Goal: Task Accomplishment & Management: Use online tool/utility

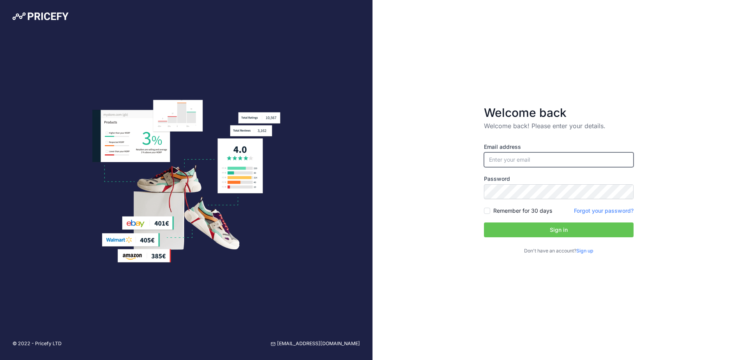
type input "[EMAIL_ADDRESS][DOMAIN_NAME]"
click at [540, 161] on input "[EMAIL_ADDRESS][DOMAIN_NAME]" at bounding box center [559, 159] width 150 height 15
click at [668, 128] on div "Welcome back Welcome back! Please enter your details. Email address marketing@a…" at bounding box center [558, 180] width 372 height 360
click at [565, 227] on button "Sign in" at bounding box center [559, 229] width 150 height 15
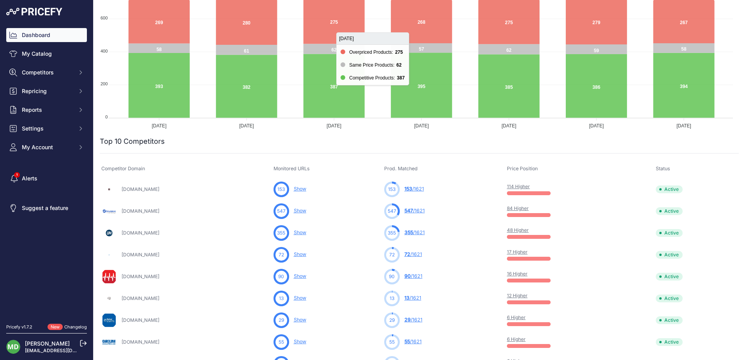
scroll to position [156, 0]
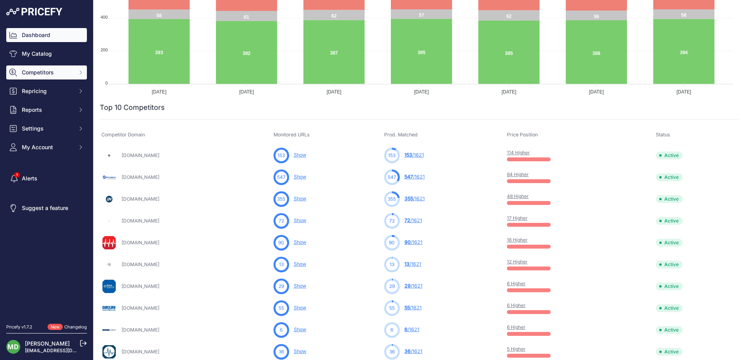
click at [62, 72] on span "Competitors" at bounding box center [47, 73] width 51 height 8
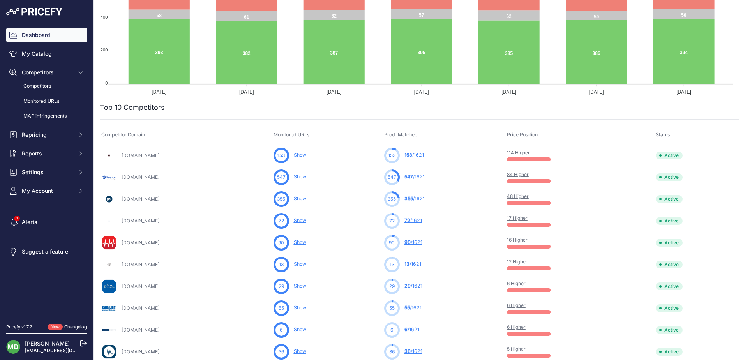
click at [68, 88] on link "Competitors" at bounding box center [46, 86] width 81 height 14
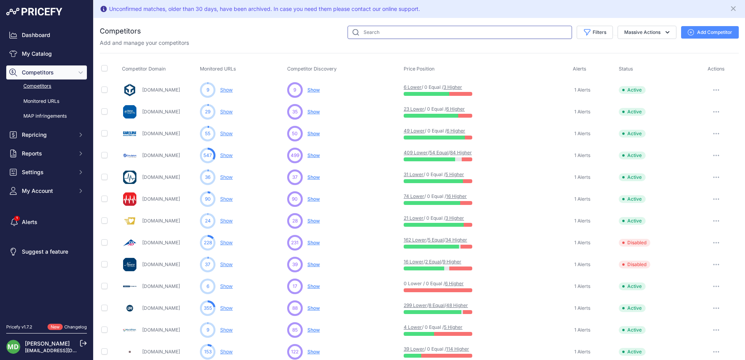
click at [383, 36] on input "text" at bounding box center [459, 32] width 224 height 13
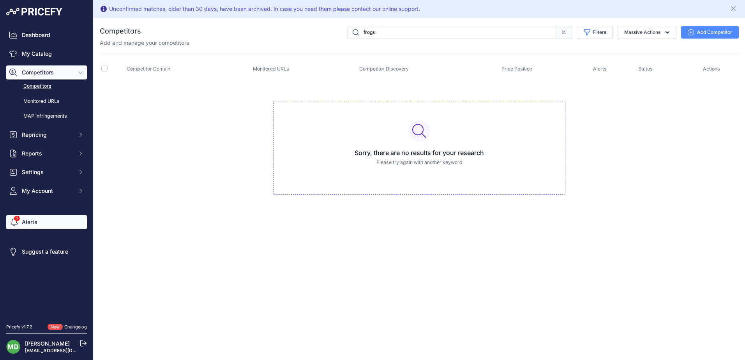
type input "frogs"
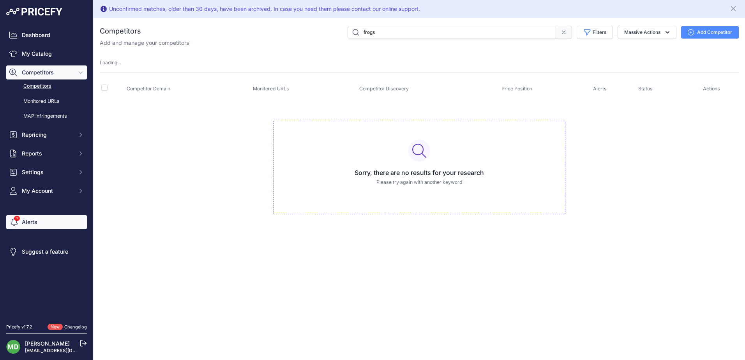
click at [41, 219] on link "Alerts" at bounding box center [46, 222] width 81 height 14
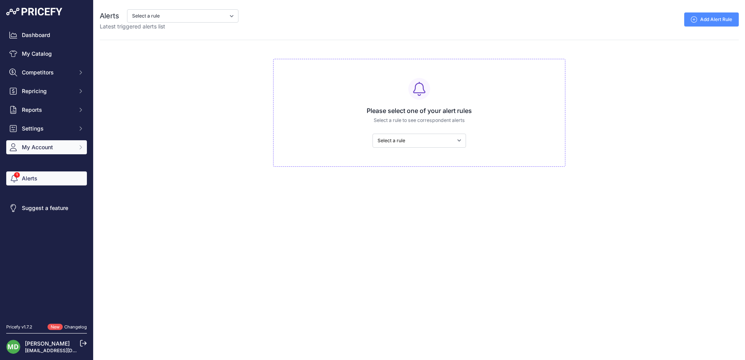
click at [42, 148] on span "My Account" at bounding box center [47, 147] width 51 height 8
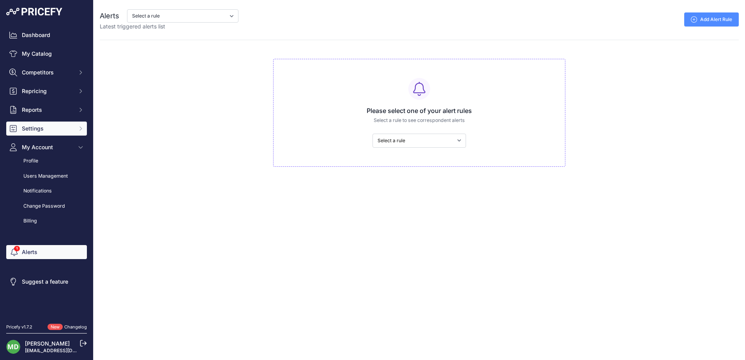
click at [39, 126] on span "Settings" at bounding box center [47, 129] width 51 height 8
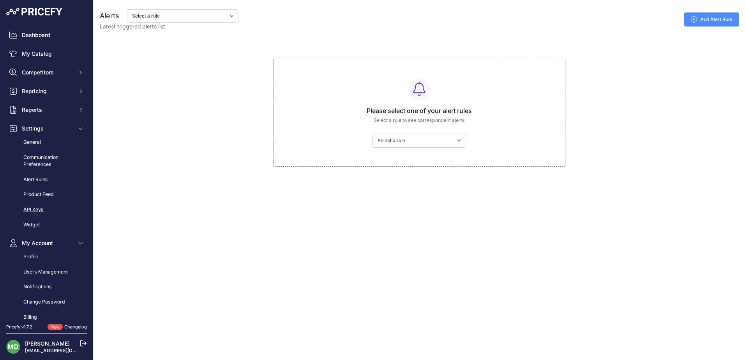
click at [37, 206] on link "API Keys" at bounding box center [46, 210] width 81 height 14
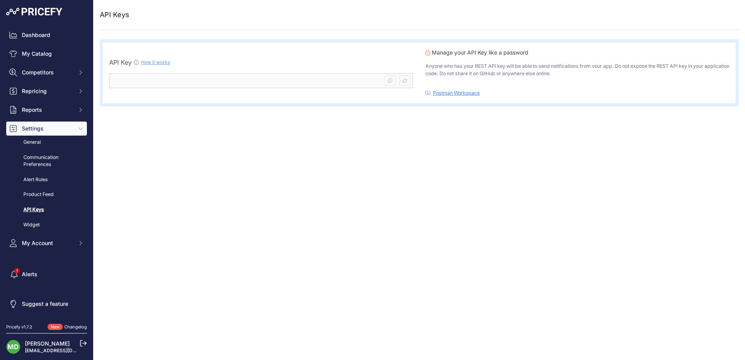
click at [44, 192] on link "Product Feed" at bounding box center [46, 195] width 81 height 14
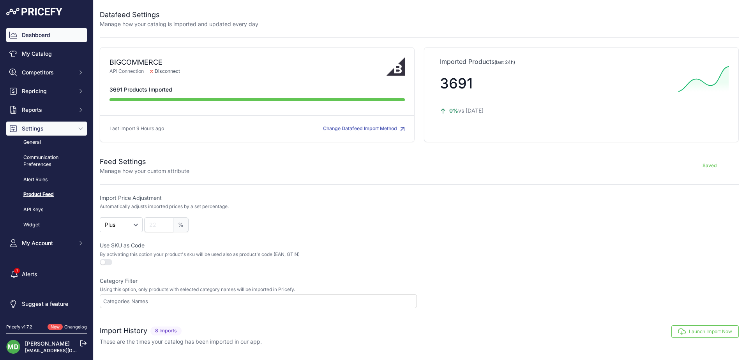
click at [49, 37] on link "Dashboard" at bounding box center [46, 35] width 81 height 14
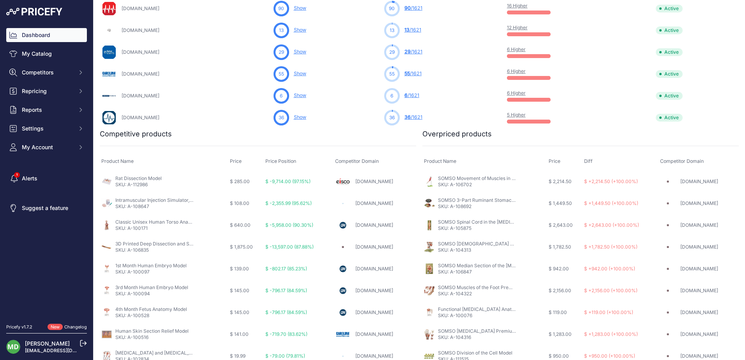
scroll to position [419, 0]
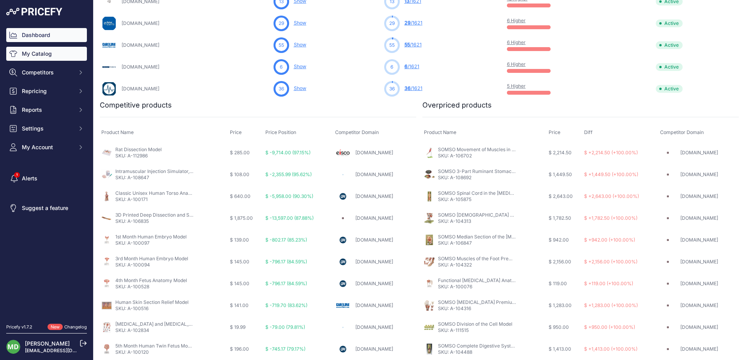
click at [35, 53] on link "My Catalog" at bounding box center [46, 54] width 81 height 14
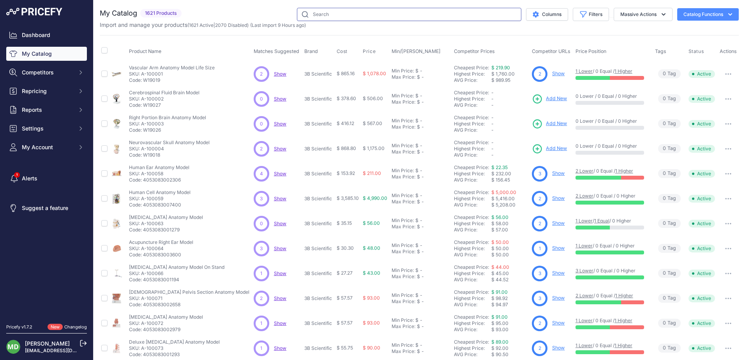
click at [356, 13] on input "text" at bounding box center [409, 14] width 224 height 13
paste input "a-110230"
type input "a-110230"
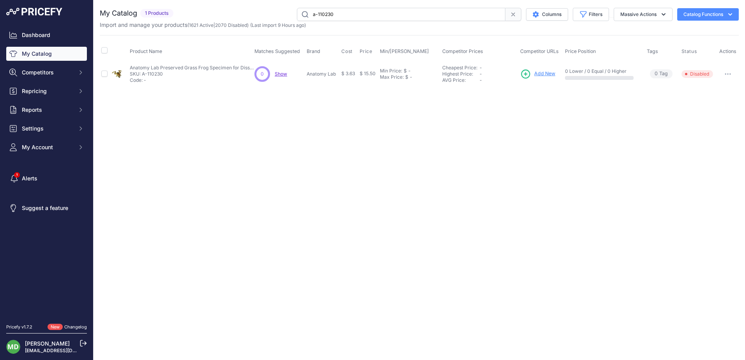
click at [285, 76] on span "Show" at bounding box center [281, 74] width 12 height 6
click at [693, 76] on span "Disabled" at bounding box center [697, 74] width 32 height 8
click at [724, 74] on button "button" at bounding box center [728, 74] width 16 height 11
click at [717, 89] on button "Enable" at bounding box center [712, 90] width 50 height 12
click at [589, 167] on div "Close You are not connected to the internet." at bounding box center [418, 180] width 651 height 360
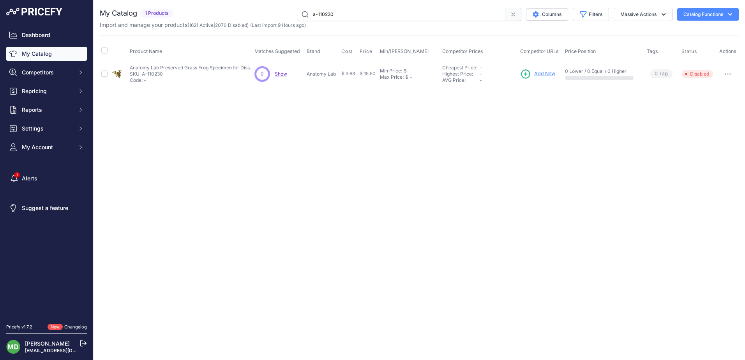
click at [543, 72] on span "Add New" at bounding box center [544, 73] width 21 height 7
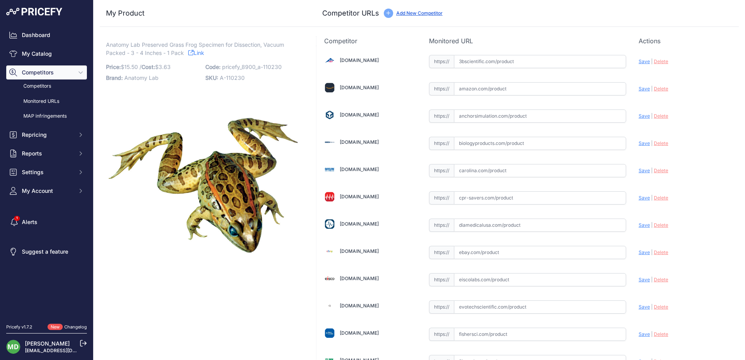
click at [640, 170] on span "Save" at bounding box center [643, 170] width 11 height 6
click at [531, 167] on input "text" at bounding box center [540, 170] width 172 height 13
drag, startPoint x: 106, startPoint y: 43, endPoint x: 155, endPoint y: 52, distance: 49.9
click at [155, 52] on span "Anatomy Lab Preserved Grass Frog Specimen for Dissection, Vacuum Packed - 3 - 4…" at bounding box center [195, 49] width 178 height 18
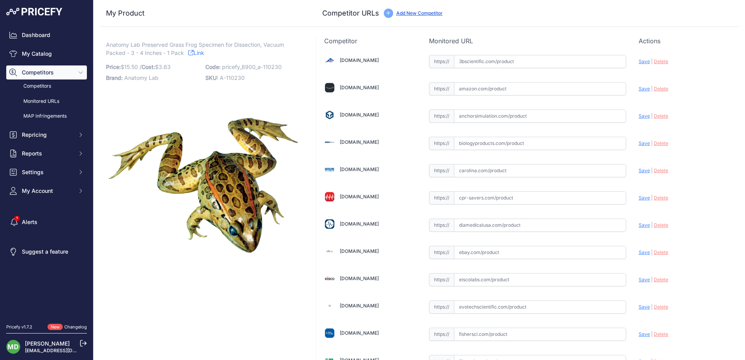
drag, startPoint x: 177, startPoint y: 67, endPoint x: 185, endPoint y: 66, distance: 8.6
click at [185, 66] on p "Price: $ 15.50 / Cost: $ 3.63" at bounding box center [153, 67] width 95 height 11
drag, startPoint x: 185, startPoint y: 66, endPoint x: 177, endPoint y: 70, distance: 9.4
click at [185, 67] on p "Price: $ 15.50 / Cost: $ 3.63" at bounding box center [153, 67] width 95 height 11
click at [207, 53] on p "Anatomy Lab Preserved Grass Frog Specimen for Dissection, Vacuum Packed - 3 - 4…" at bounding box center [203, 49] width 194 height 16
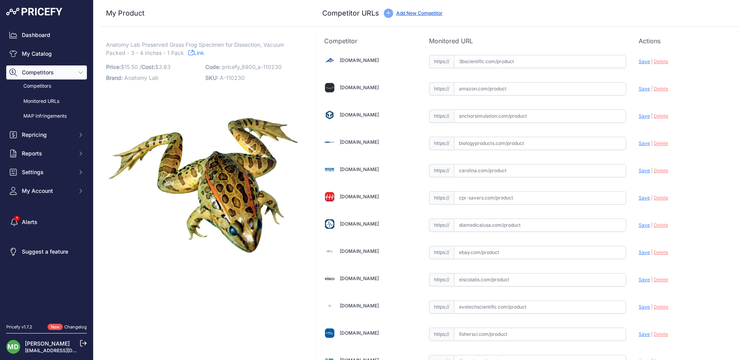
click at [202, 54] on link "Link" at bounding box center [196, 53] width 16 height 10
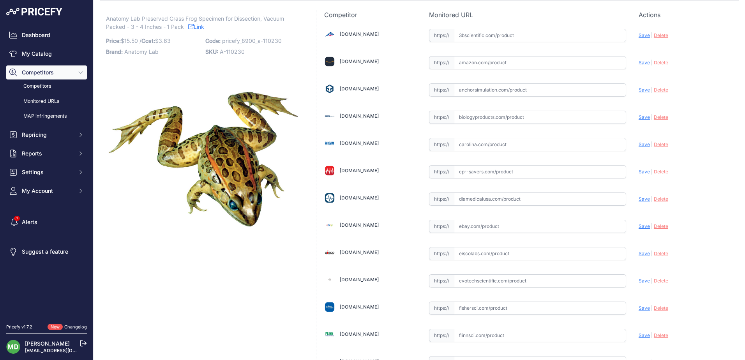
scroll to position [39, 0]
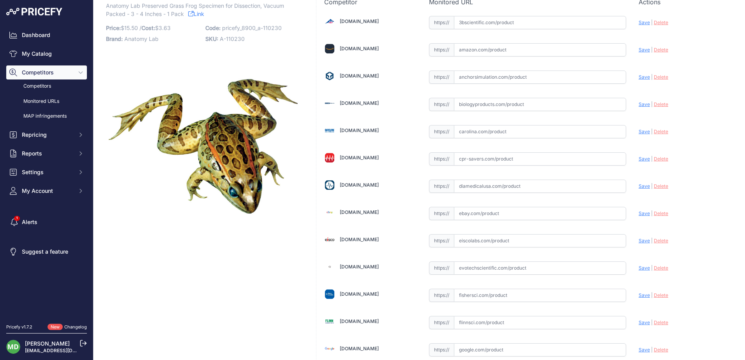
click at [485, 130] on input "text" at bounding box center [540, 131] width 172 height 13
paste input "https://carolina.com/preserved-frogs-bullfrogs-necturus/carolinas-perfect-solut…"
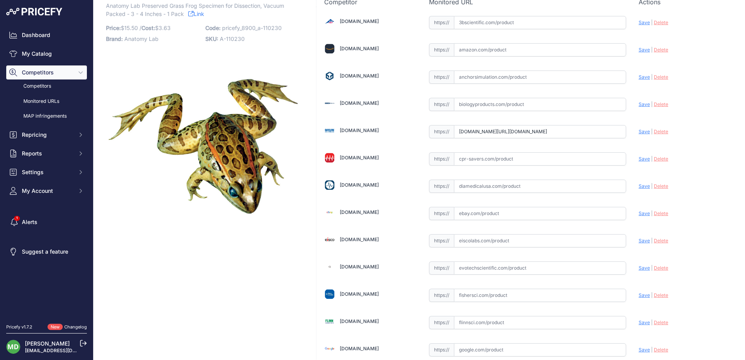
click at [638, 131] on span "Save" at bounding box center [643, 132] width 11 height 6
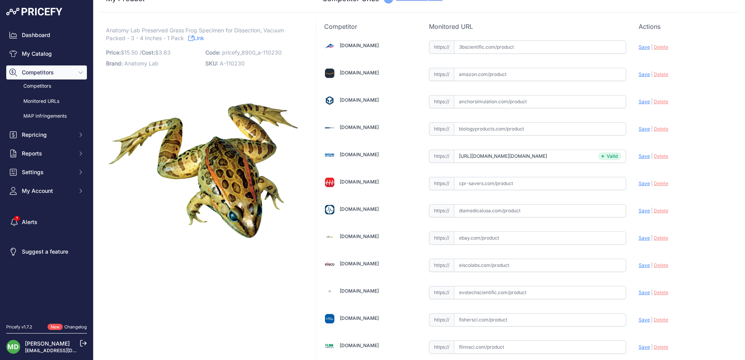
scroll to position [18, 0]
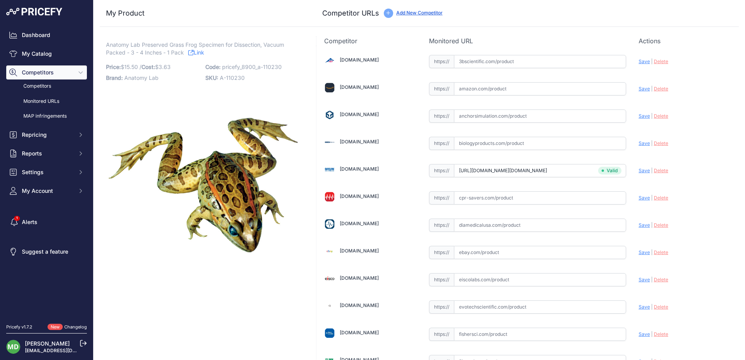
type input "carolina.com/preserved-frogs-bullfrogs-necturus/carolinas-perfect-solution-frog…"
drag, startPoint x: 474, startPoint y: 170, endPoint x: 420, endPoint y: 169, distance: 54.2
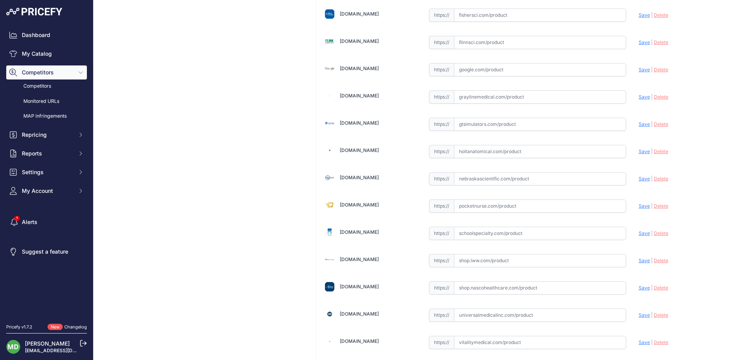
scroll to position [449, 0]
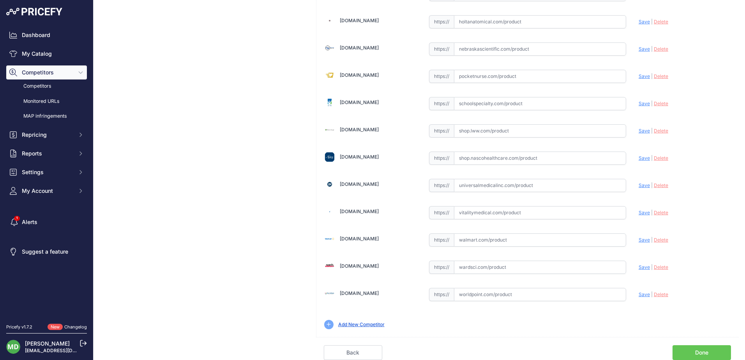
click at [699, 351] on link "Done" at bounding box center [701, 352] width 58 height 15
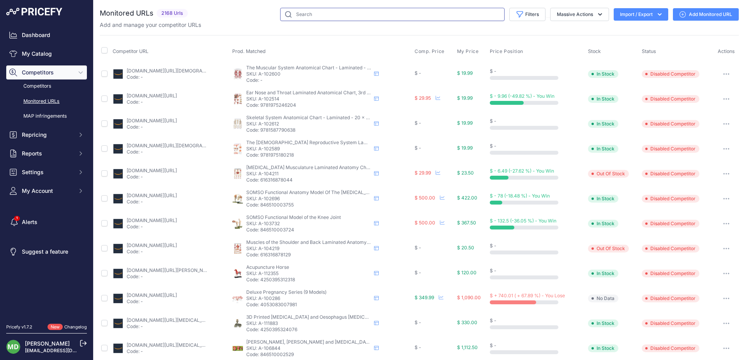
click at [334, 19] on input "text" at bounding box center [392, 14] width 224 height 13
type input "frog"
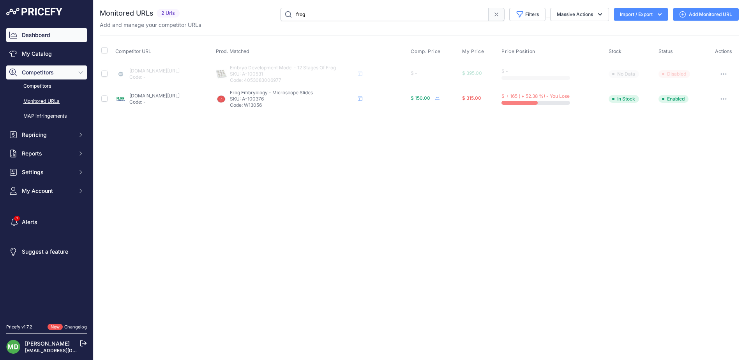
click at [27, 32] on link "Dashboard" at bounding box center [46, 35] width 81 height 14
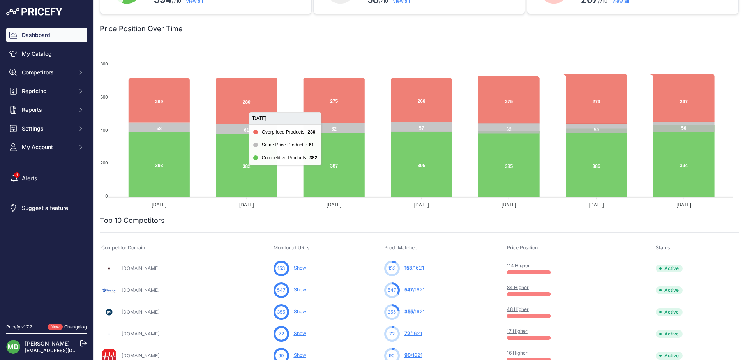
scroll to position [234, 0]
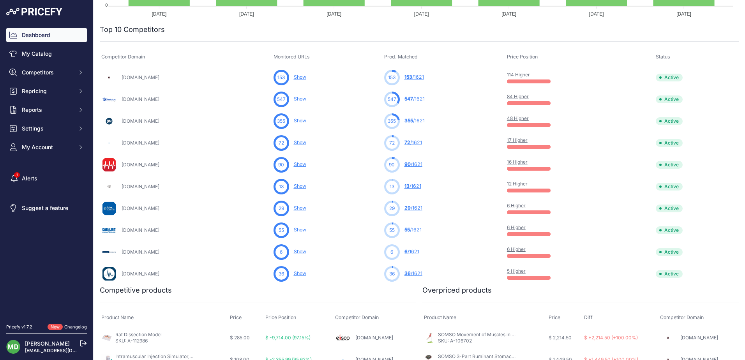
click at [306, 227] on link "Show" at bounding box center [300, 230] width 12 height 6
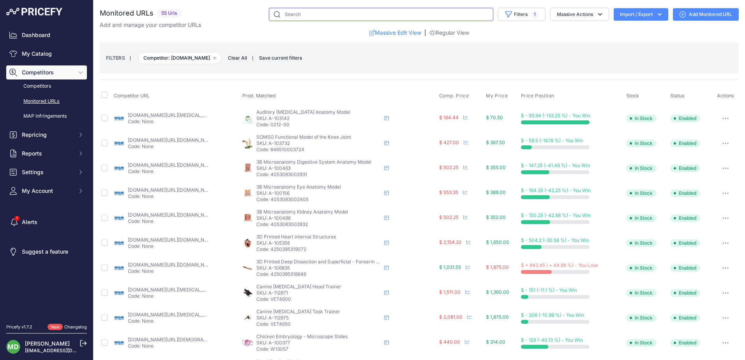
click at [309, 17] on input "text" at bounding box center [381, 14] width 224 height 13
type input "frog"
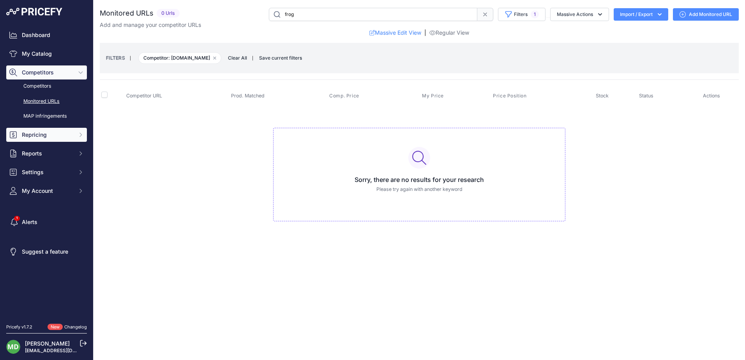
click at [58, 138] on button "Repricing" at bounding box center [46, 135] width 81 height 14
